Goal: Information Seeking & Learning: Learn about a topic

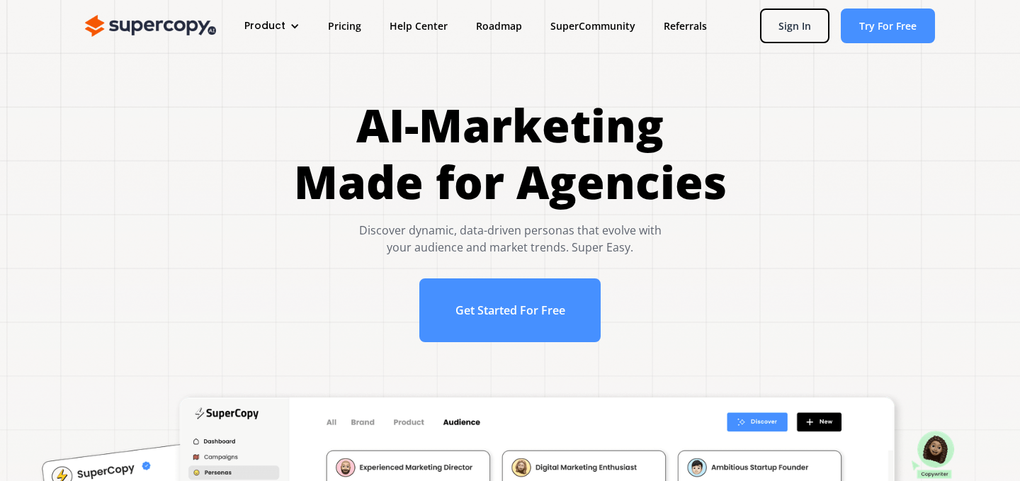
click at [910, 222] on div "AI-Marketing Made for Agencies Discover dynamic, data-driven personas that evol…" at bounding box center [509, 226] width 963 height 259
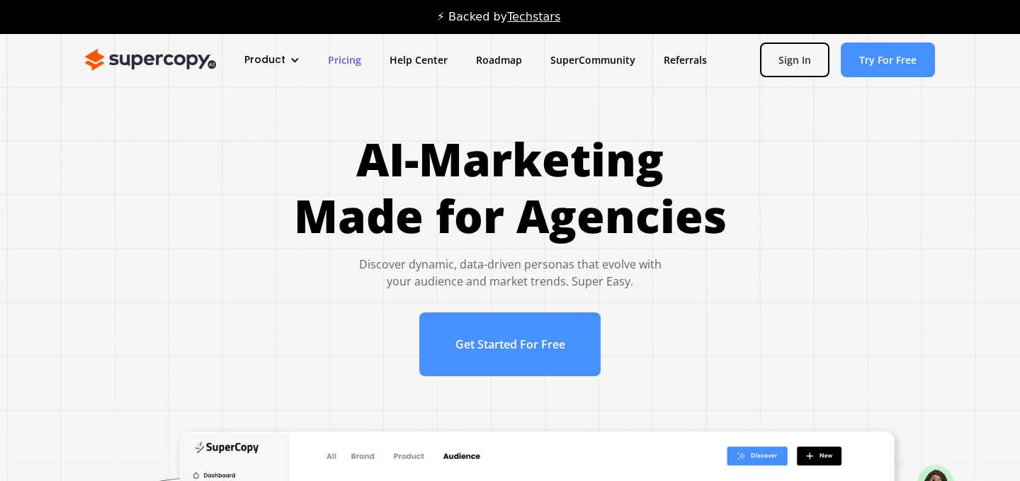
click at [348, 59] on link "Pricing" at bounding box center [345, 60] width 62 height 26
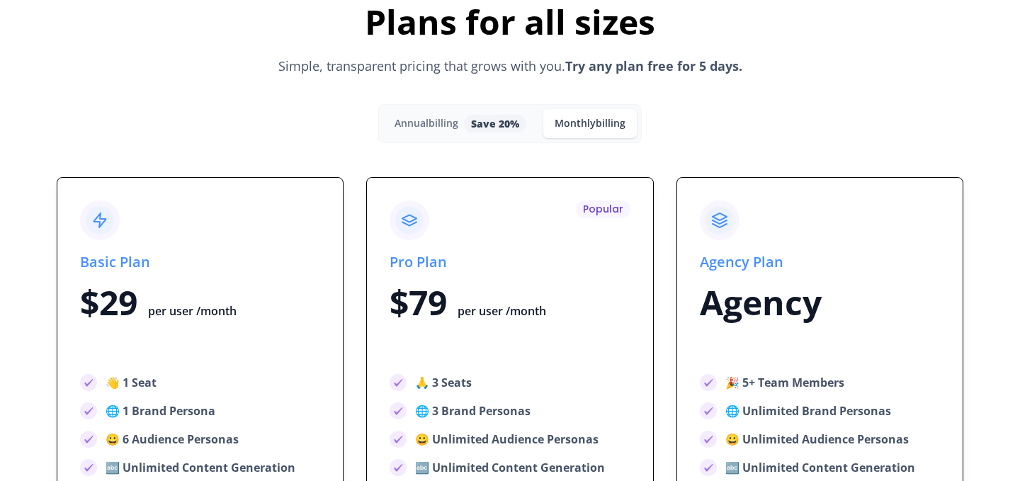
scroll to position [5267, 0]
